Goal: Task Accomplishment & Management: Use online tool/utility

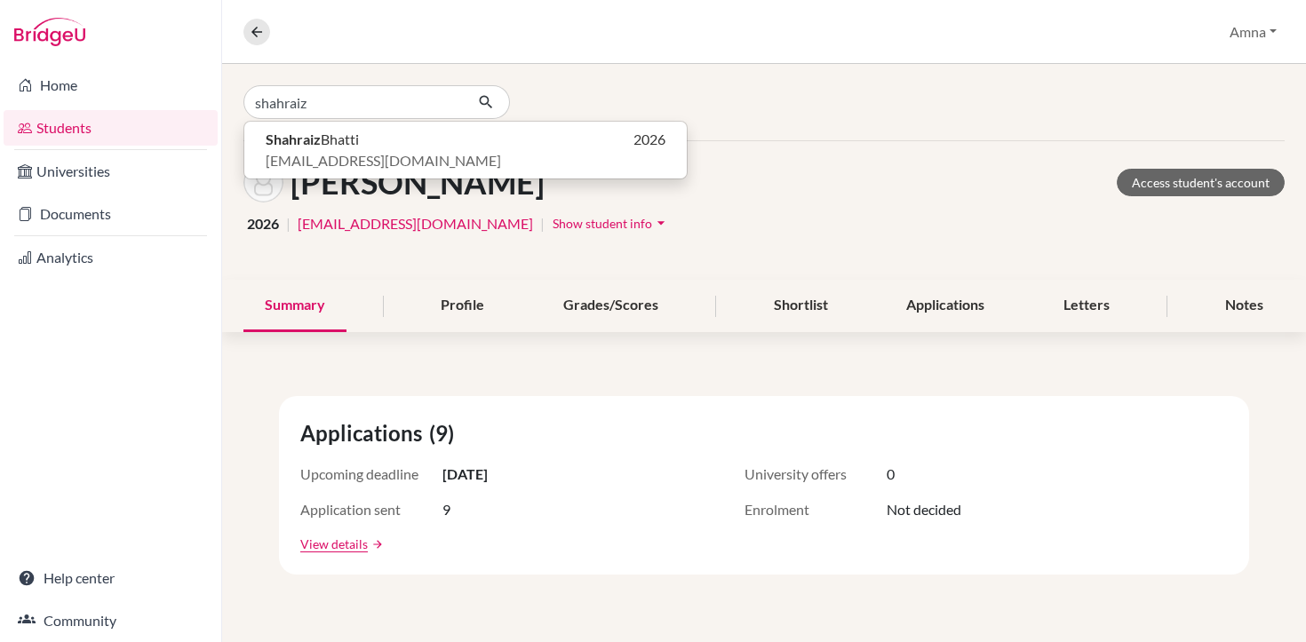
click at [443, 99] on input "shahraiz" at bounding box center [353, 102] width 220 height 34
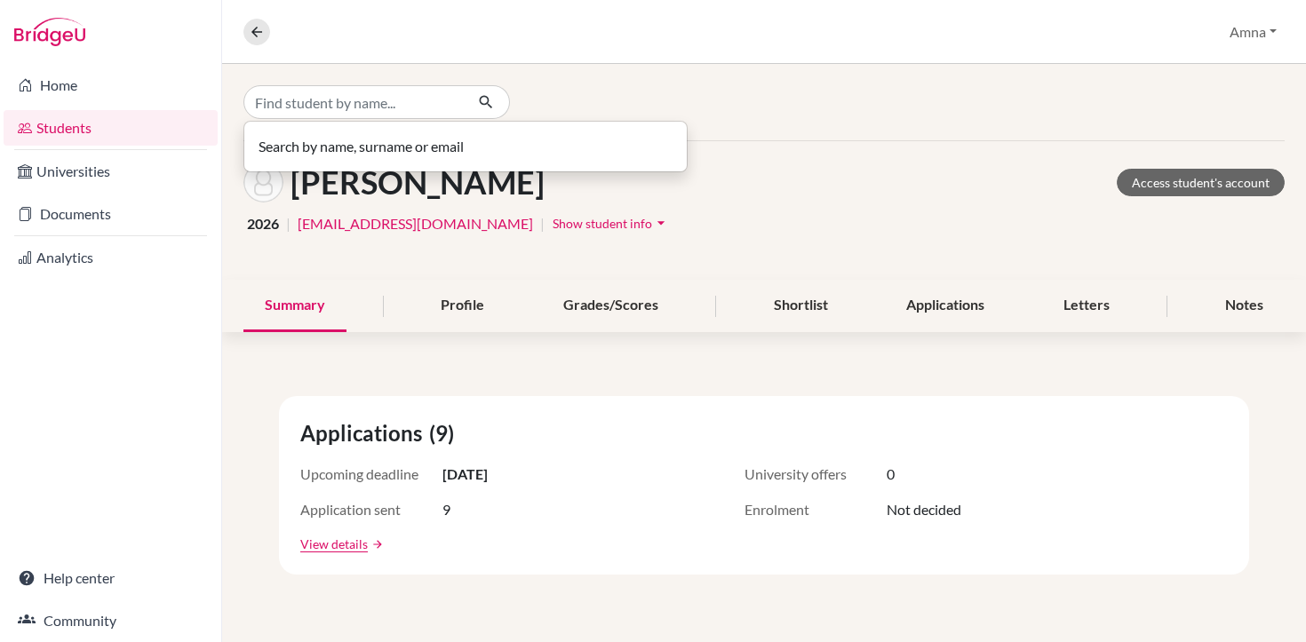
click at [370, 101] on input "Find student by name..." at bounding box center [353, 102] width 220 height 34
type input "barik"
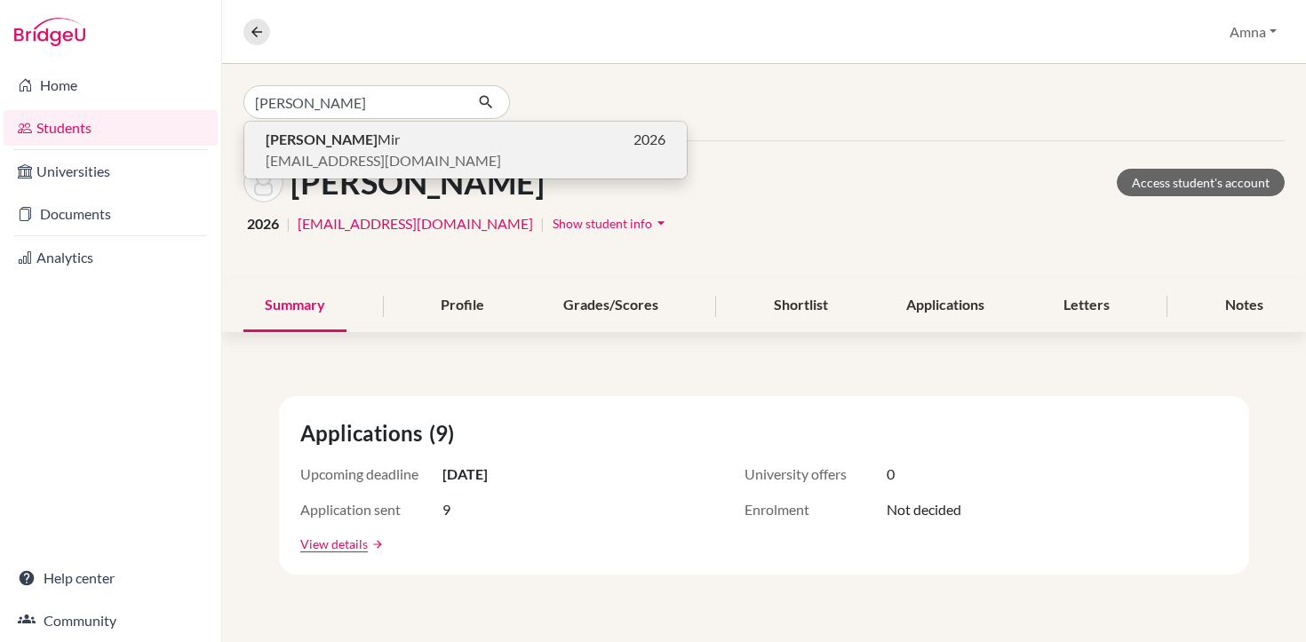
click at [271, 142] on b "Barik" at bounding box center [322, 139] width 112 height 17
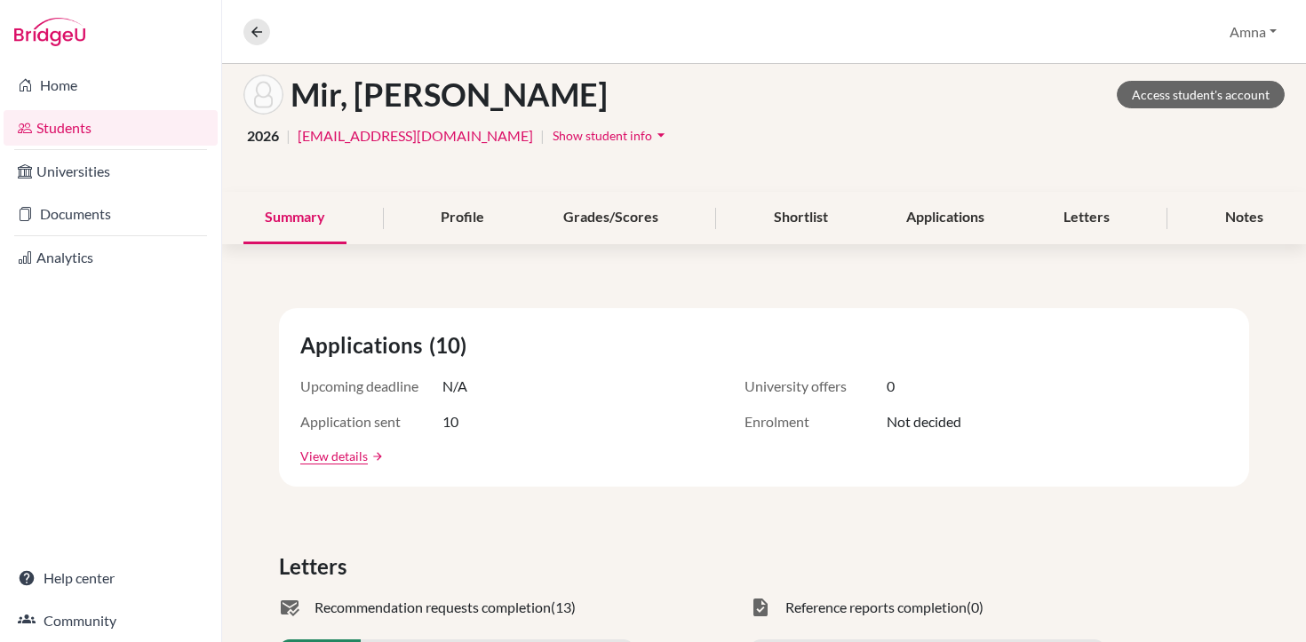
scroll to position [61, 0]
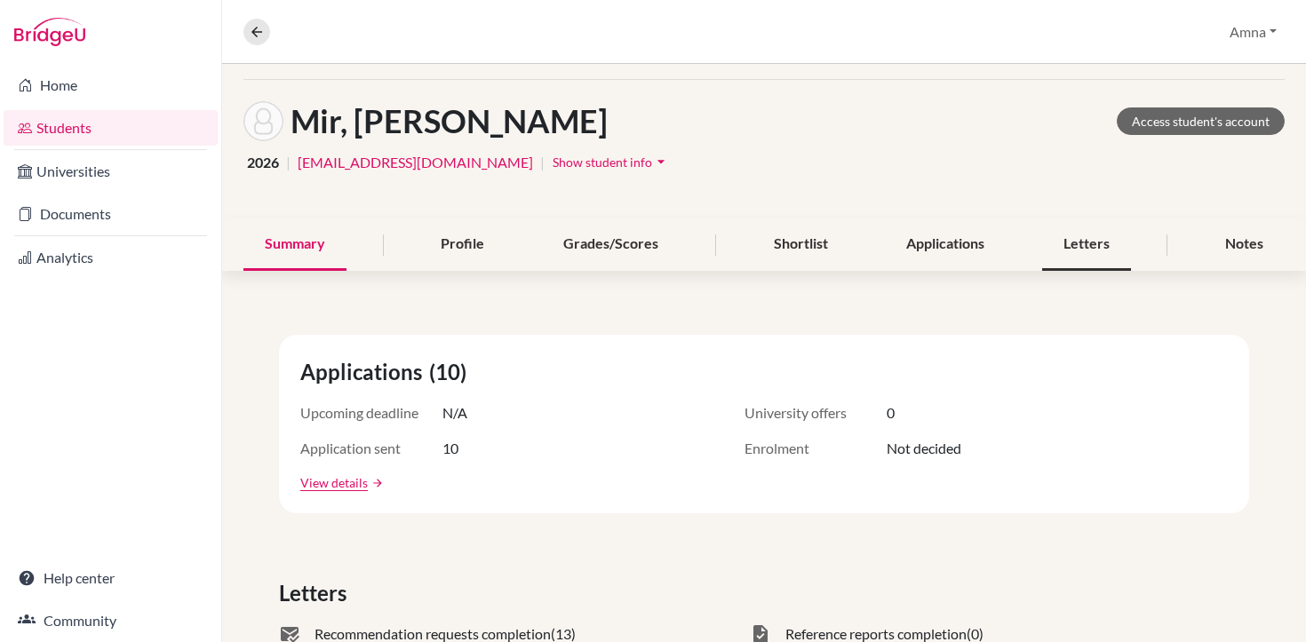
click at [1090, 239] on div "Letters" at bounding box center [1086, 245] width 89 height 52
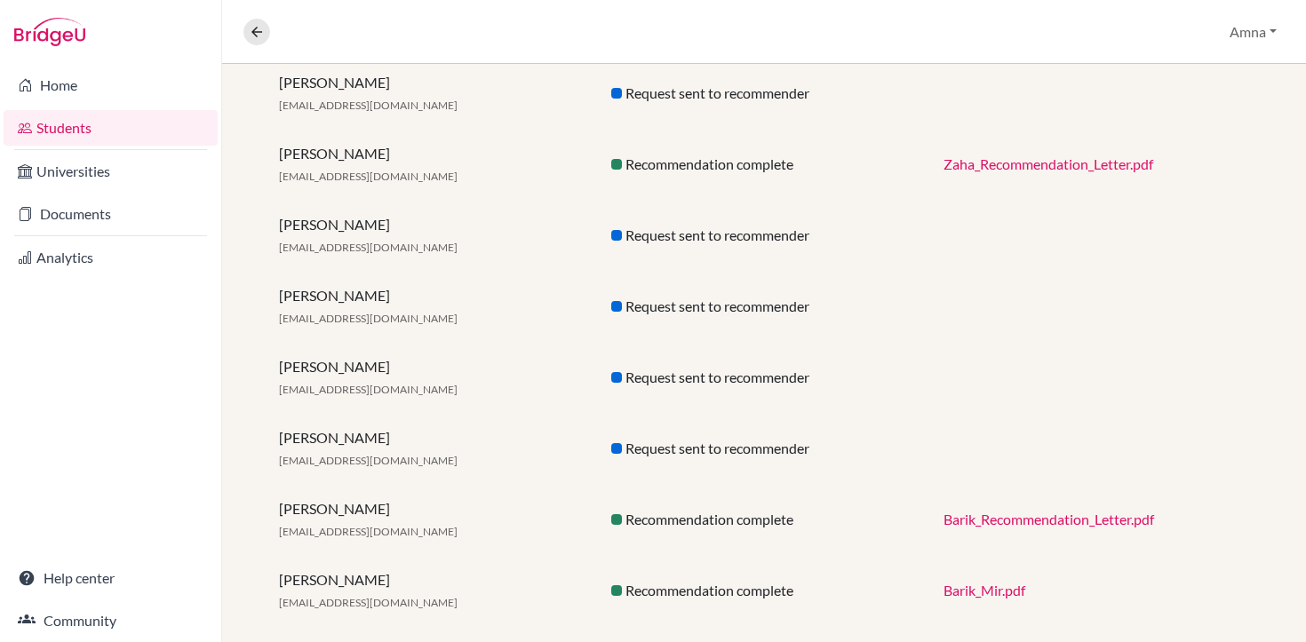
scroll to position [759, 0]
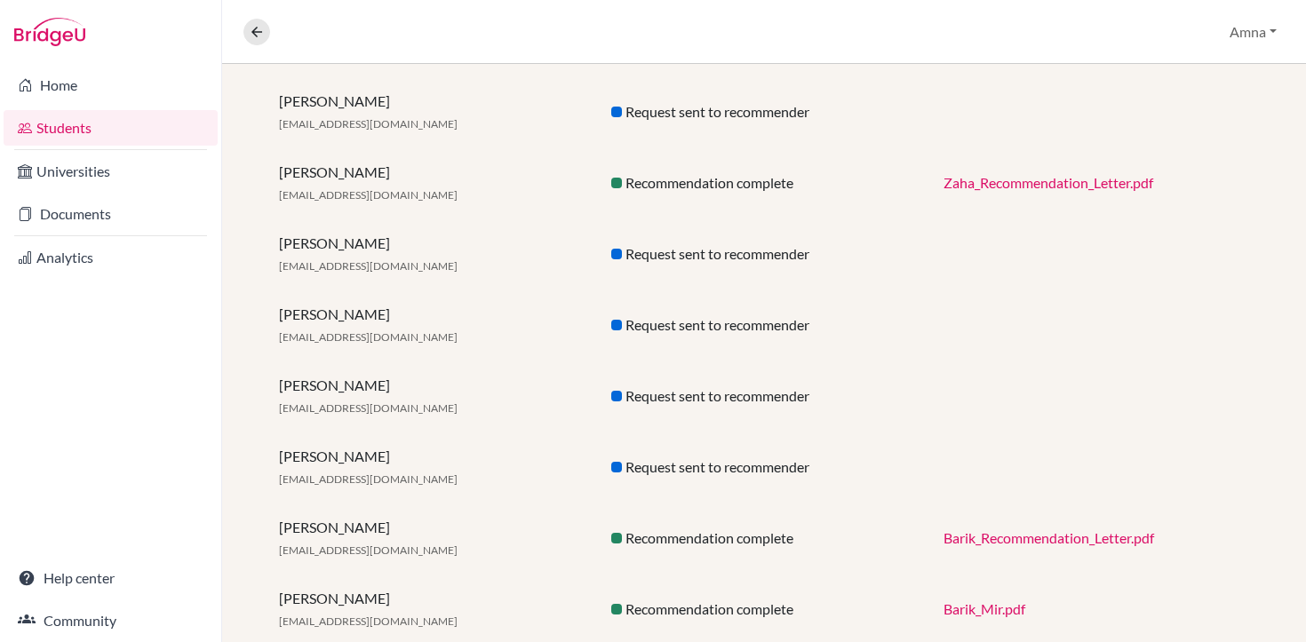
click at [992, 184] on link "Zaha_Recommendation_Letter.pdf" at bounding box center [1048, 182] width 210 height 17
click at [977, 537] on link "Barik_Recommendation_Letter.pdf" at bounding box center [1048, 537] width 211 height 17
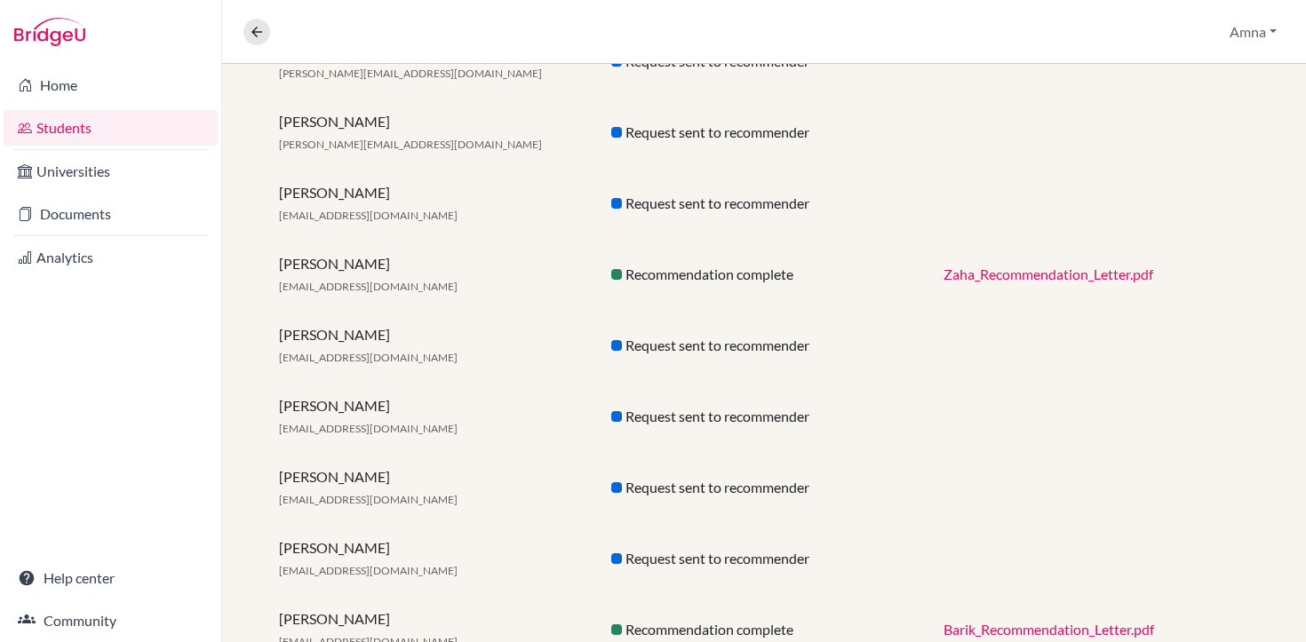
scroll to position [804, 0]
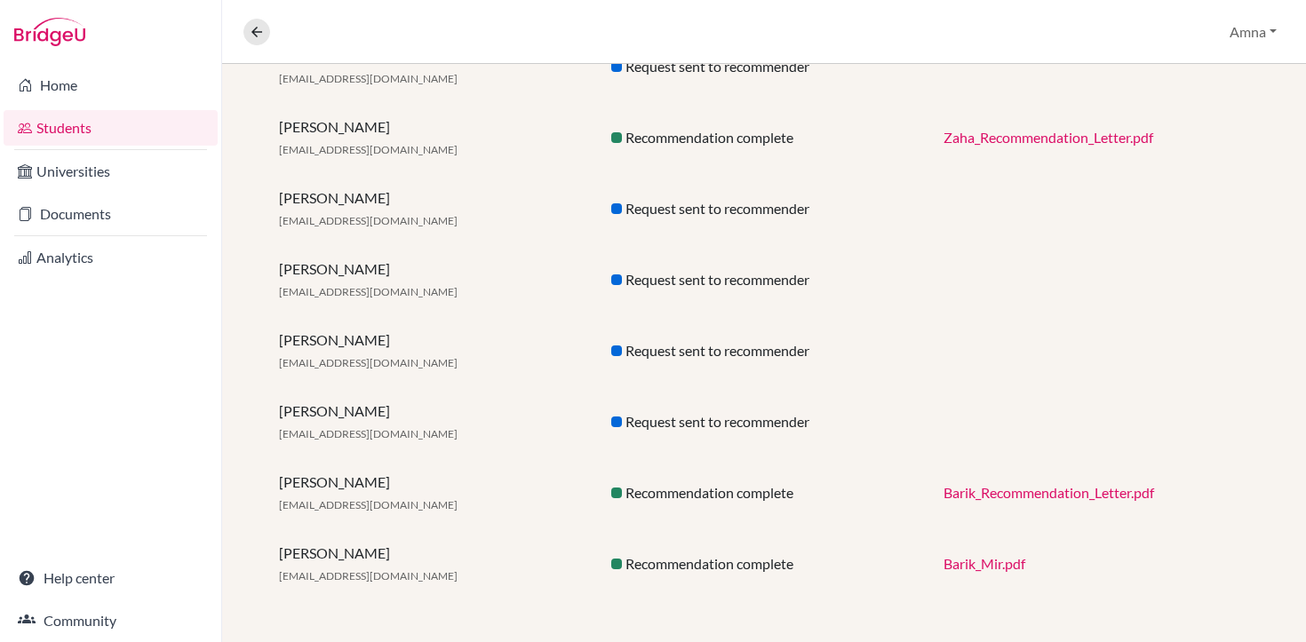
click at [984, 558] on link "Barik_Mir.pdf" at bounding box center [984, 563] width 82 height 17
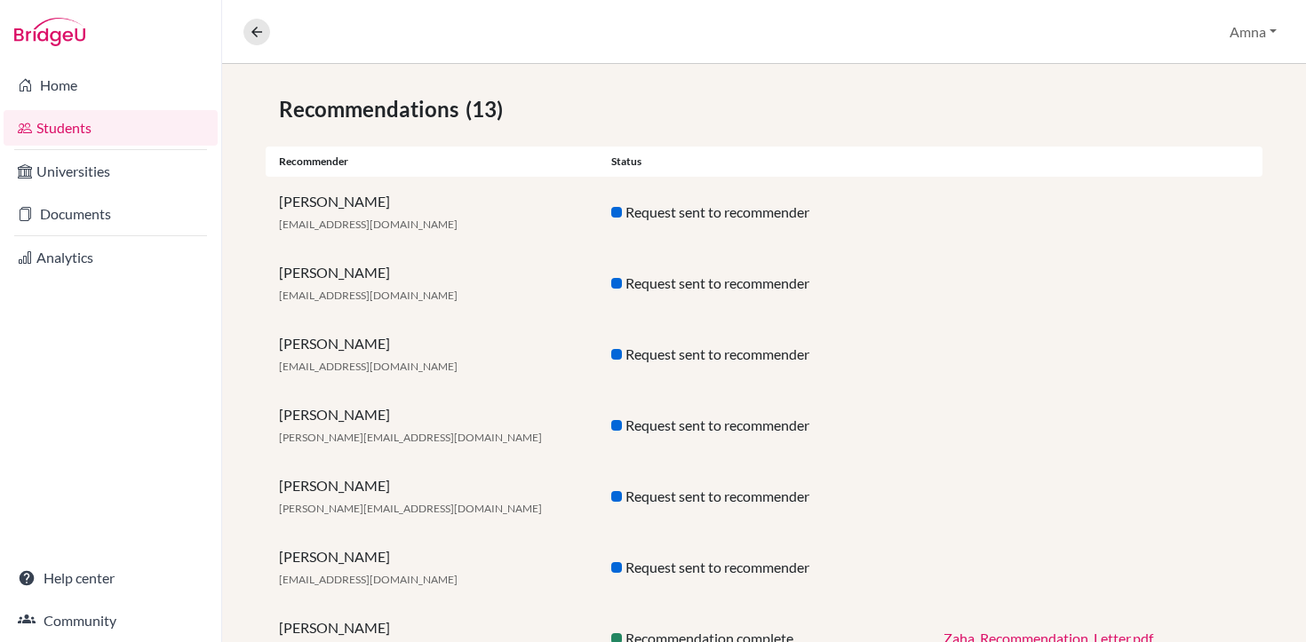
scroll to position [0, 0]
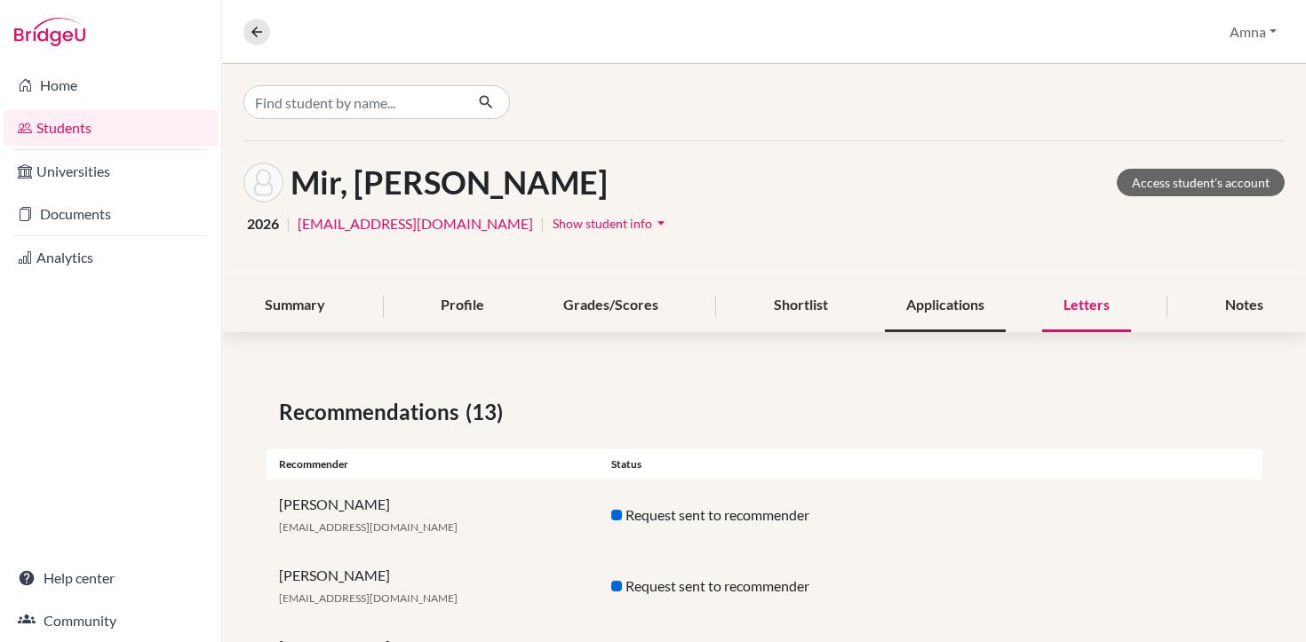
click at [936, 311] on div "Applications" at bounding box center [945, 306] width 121 height 52
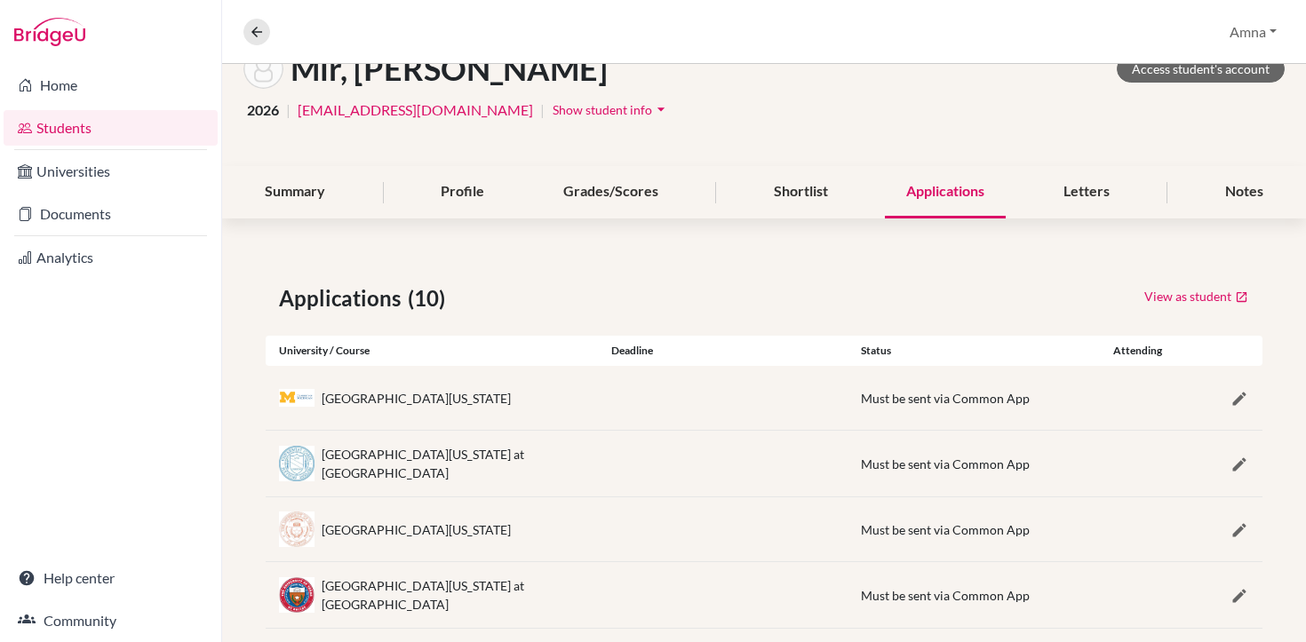
scroll to position [69, 0]
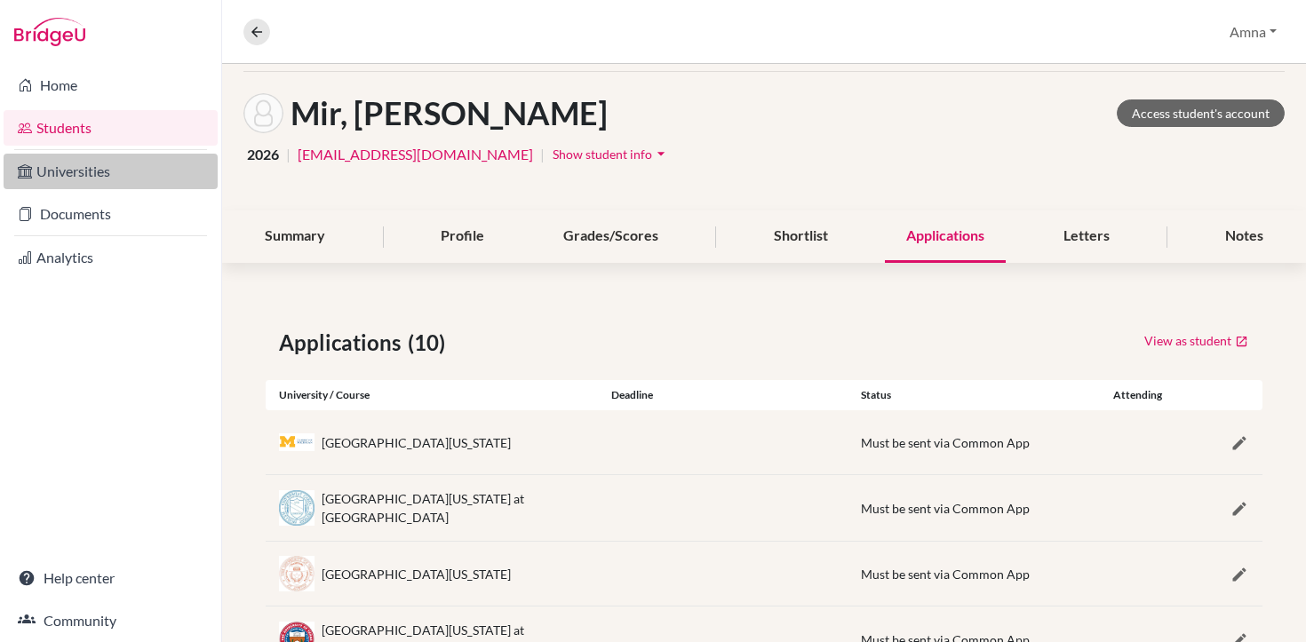
click at [114, 171] on link "Universities" at bounding box center [111, 172] width 214 height 36
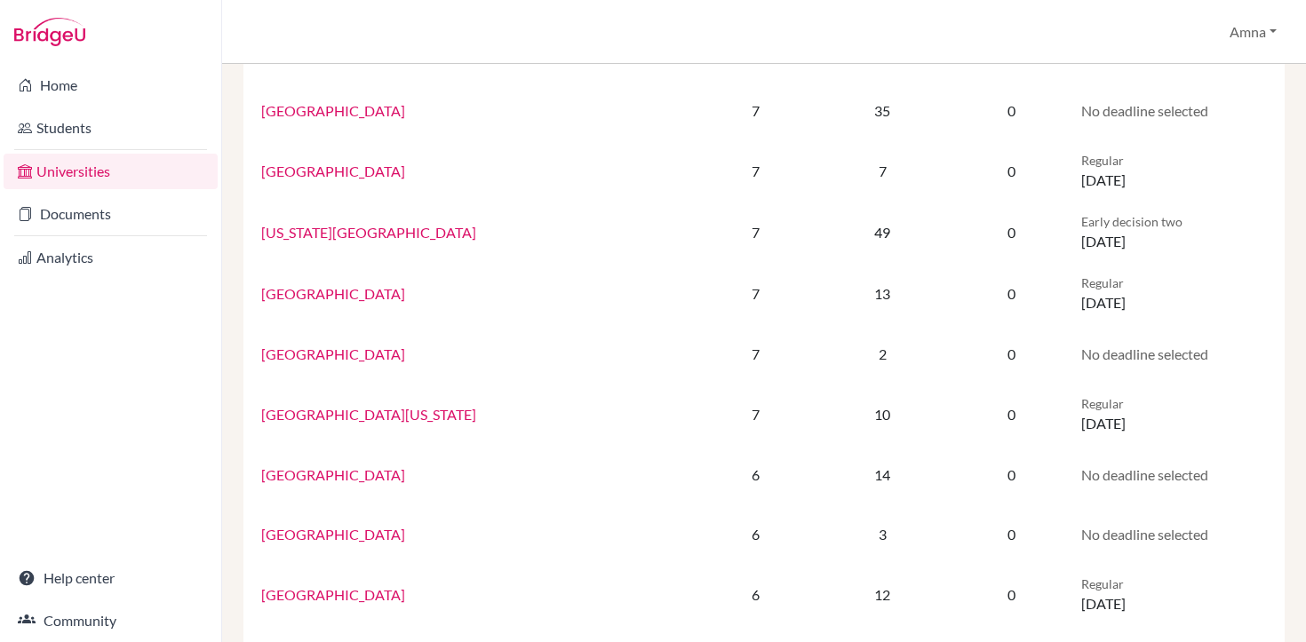
scroll to position [991, 0]
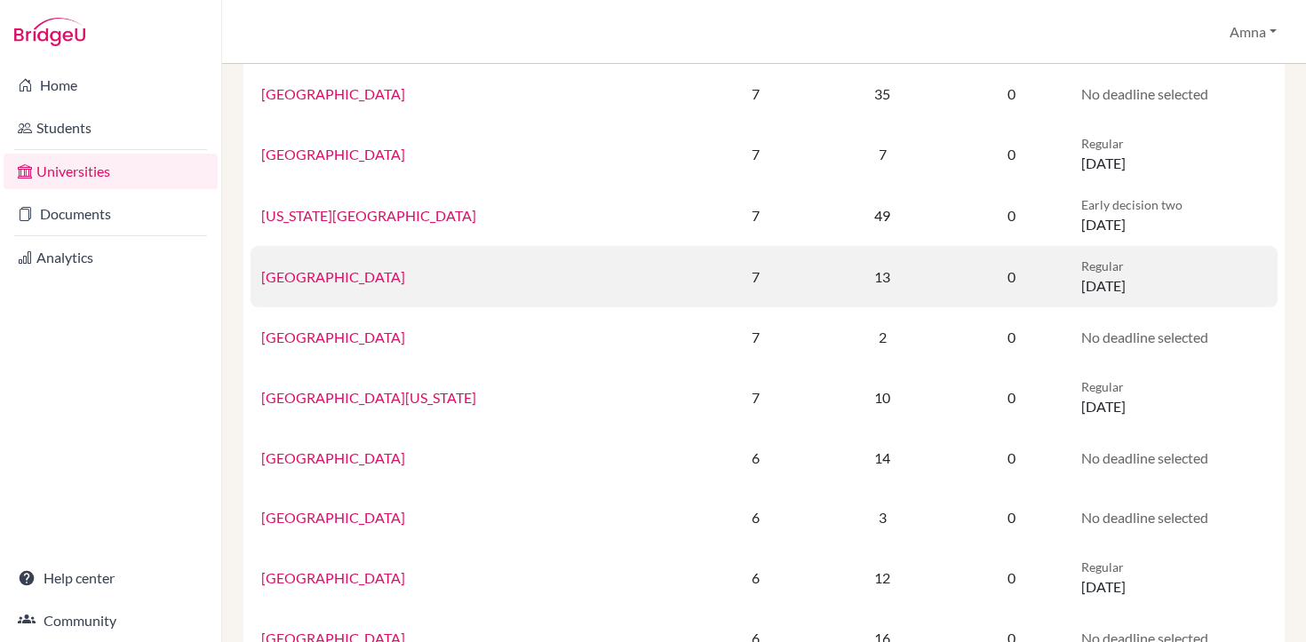
click at [337, 274] on link "[GEOGRAPHIC_DATA]" at bounding box center [333, 276] width 144 height 17
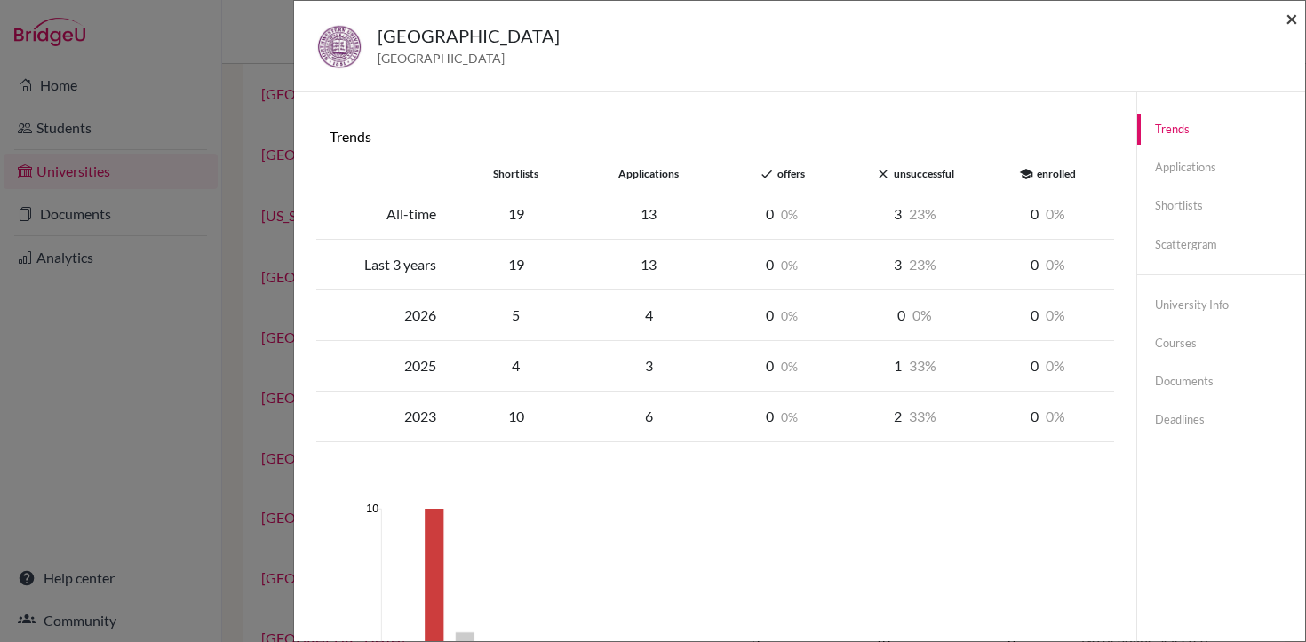
click at [1289, 22] on span "×" at bounding box center [1291, 18] width 12 height 26
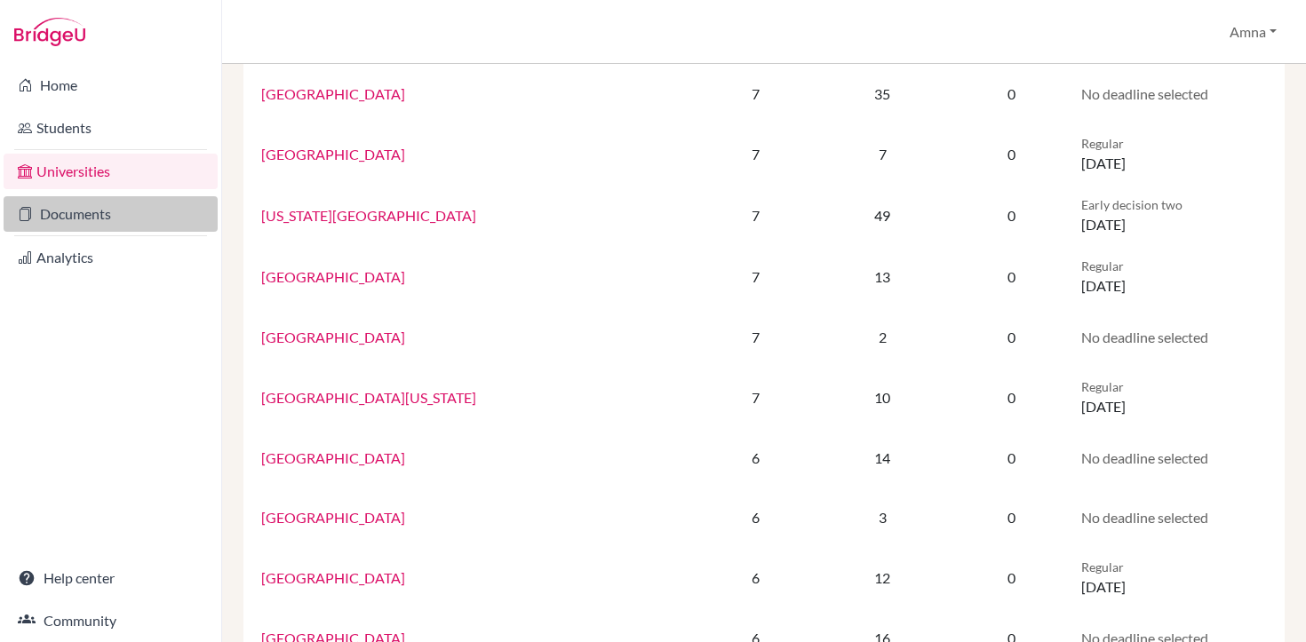
click at [101, 224] on link "Documents" at bounding box center [111, 214] width 214 height 36
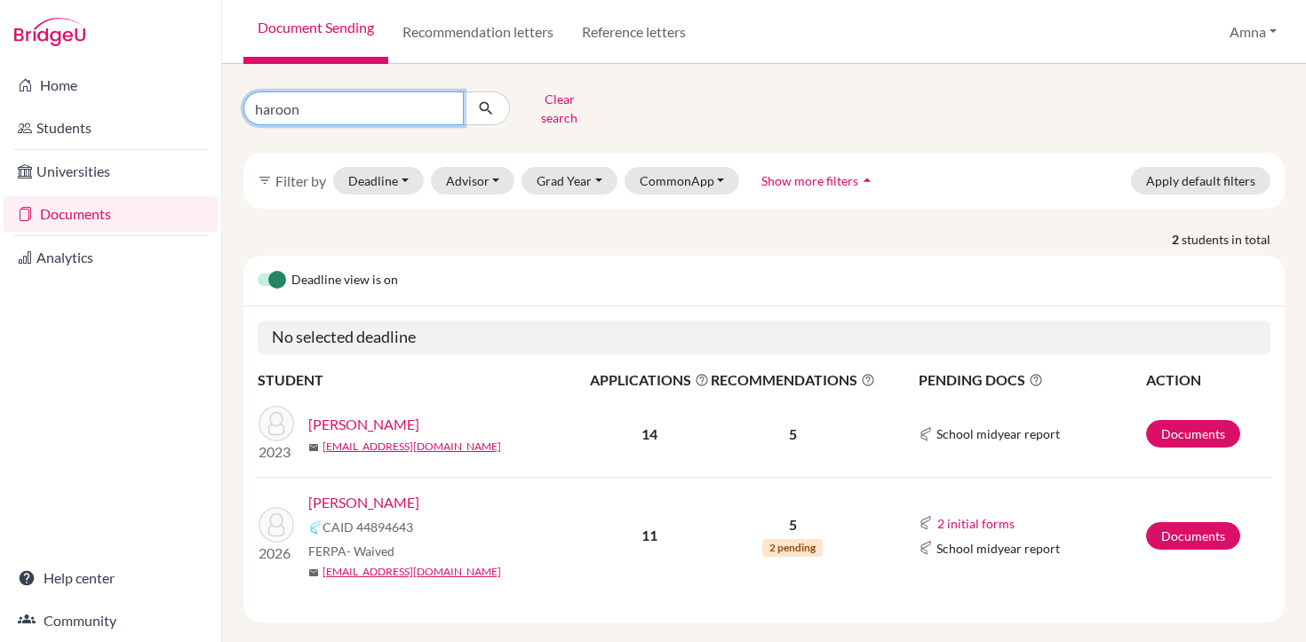
click at [436, 100] on input "haroon" at bounding box center [353, 108] width 220 height 34
click at [447, 101] on input "haroon" at bounding box center [353, 108] width 220 height 34
type input "barik"
click at [479, 109] on icon "submit" at bounding box center [486, 108] width 18 height 18
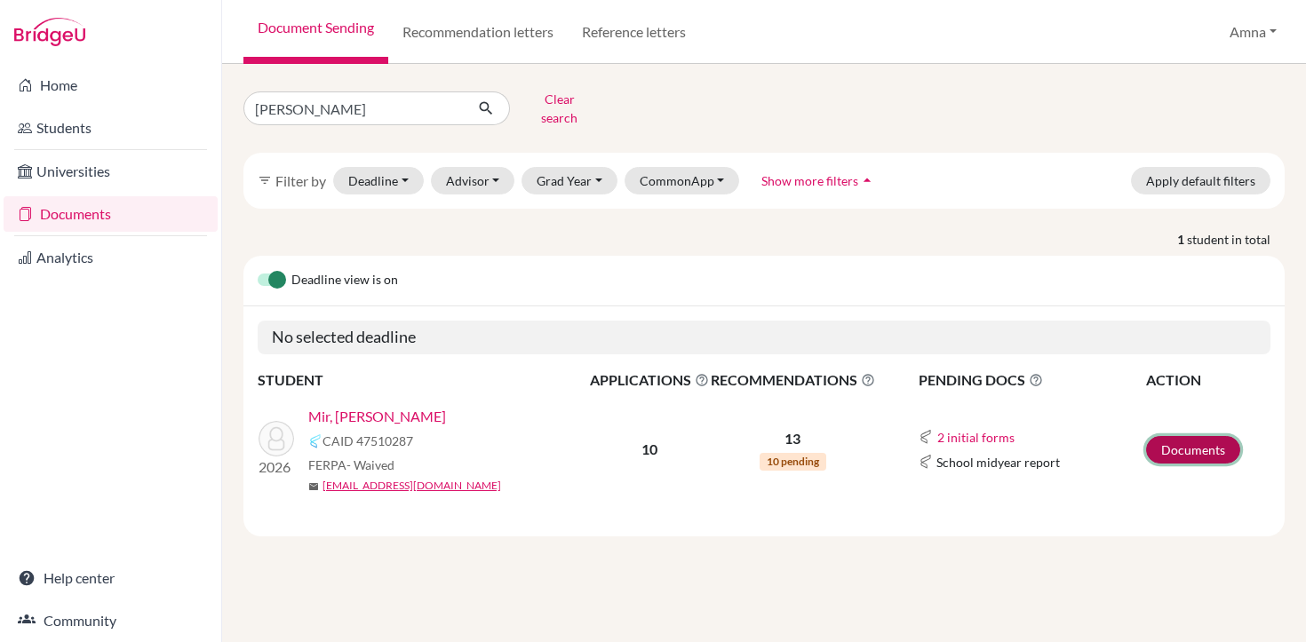
click at [1197, 438] on link "Documents" at bounding box center [1193, 450] width 94 height 28
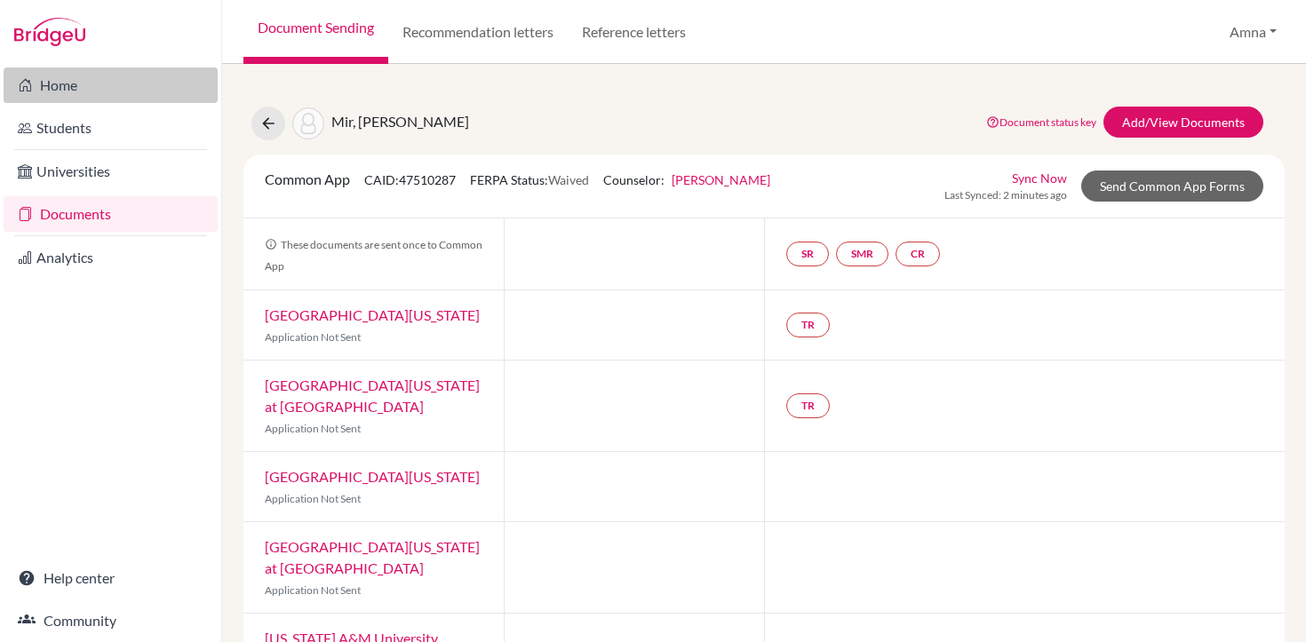
click at [69, 83] on link "Home" at bounding box center [111, 86] width 214 height 36
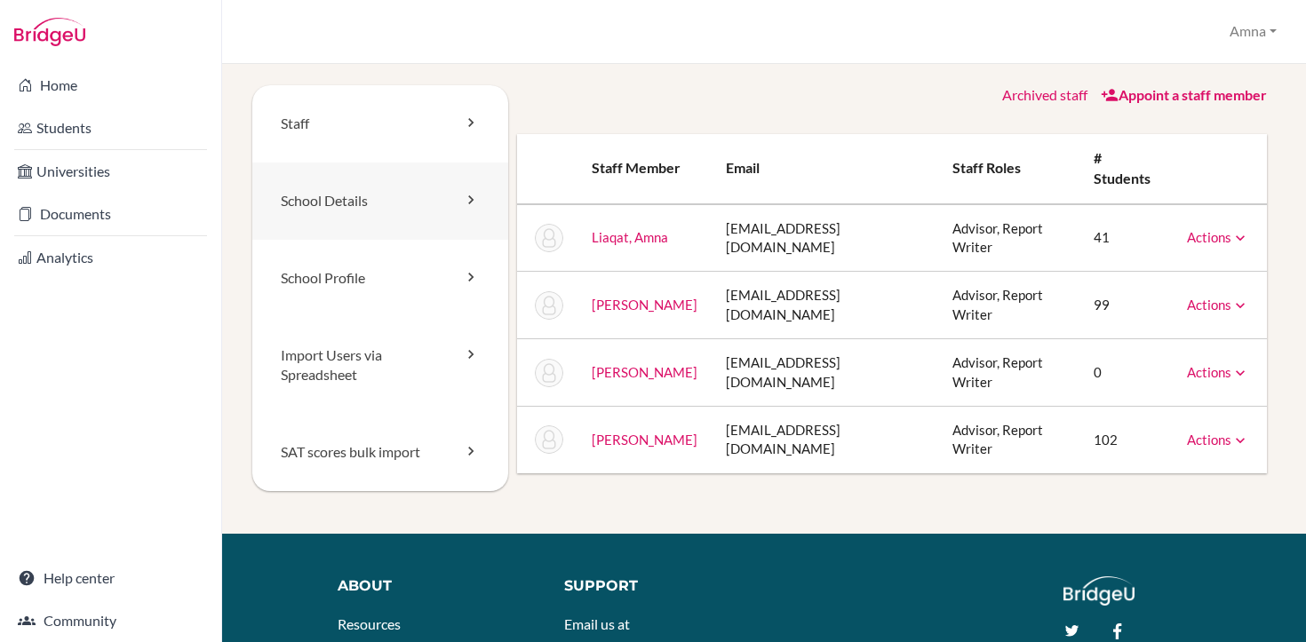
click at [406, 203] on link "School Details" at bounding box center [380, 201] width 256 height 77
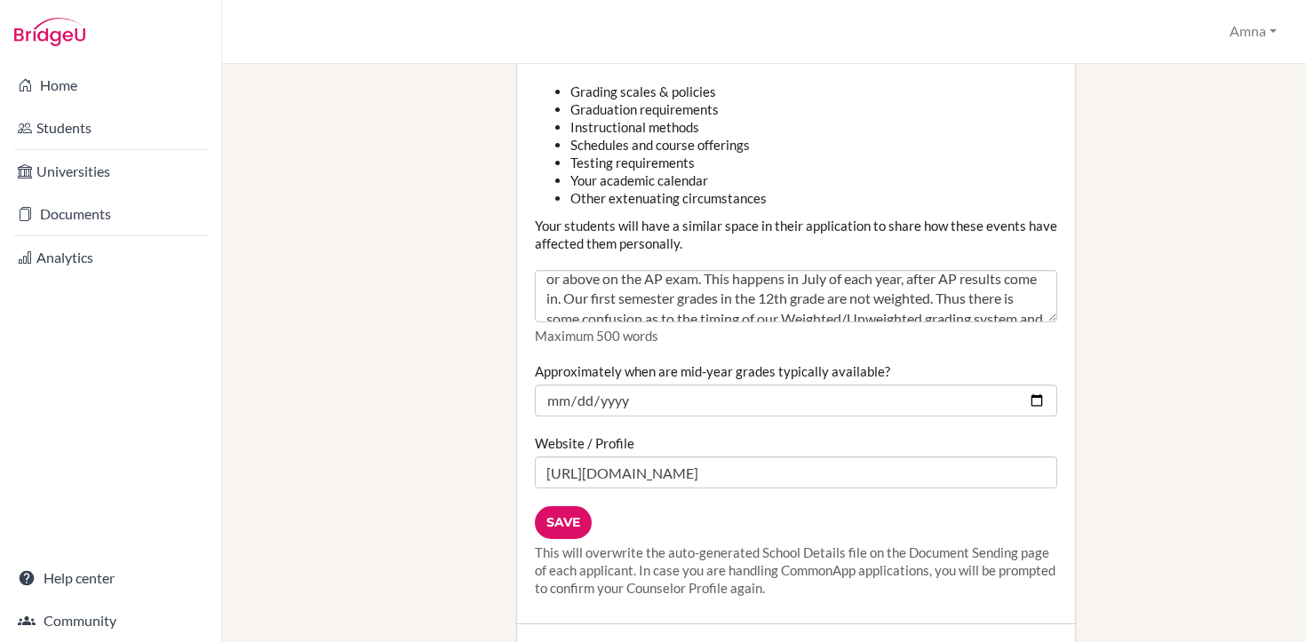
scroll to position [2218, 0]
